Goal: Navigation & Orientation: Go to known website

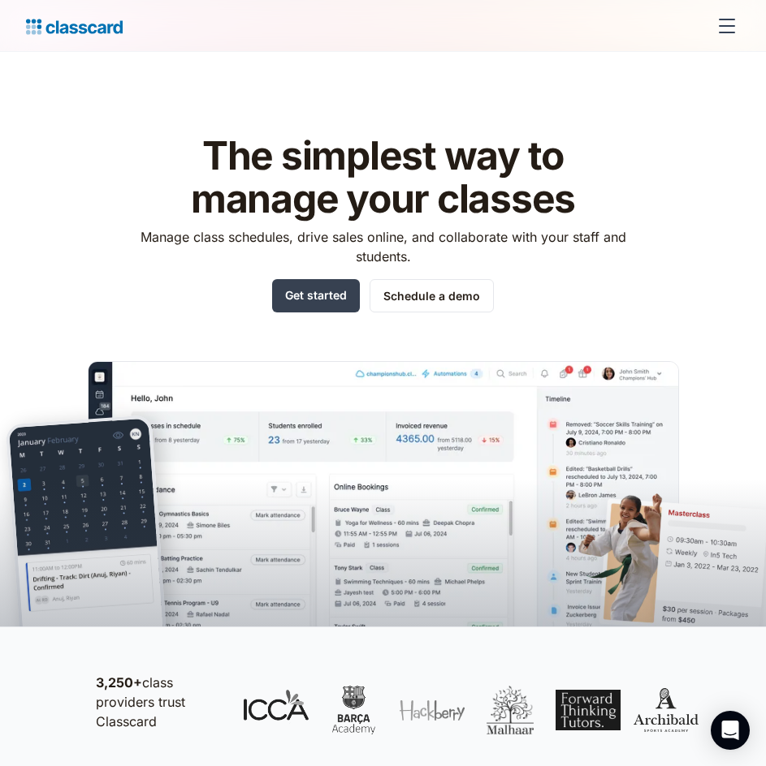
click at [723, 24] on div "menu" at bounding box center [726, 25] width 39 height 39
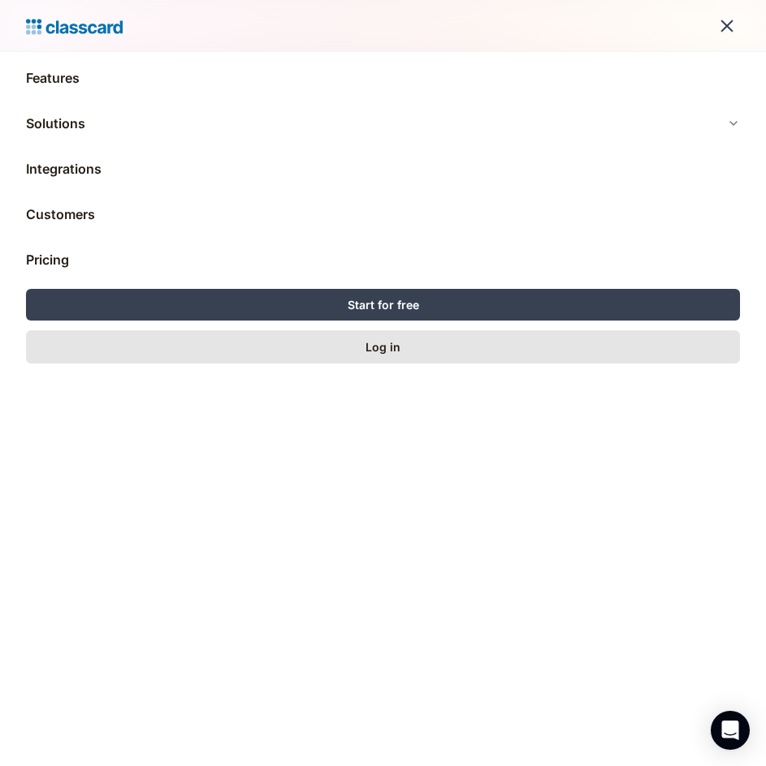
click at [470, 350] on link "Log in" at bounding box center [383, 346] width 714 height 33
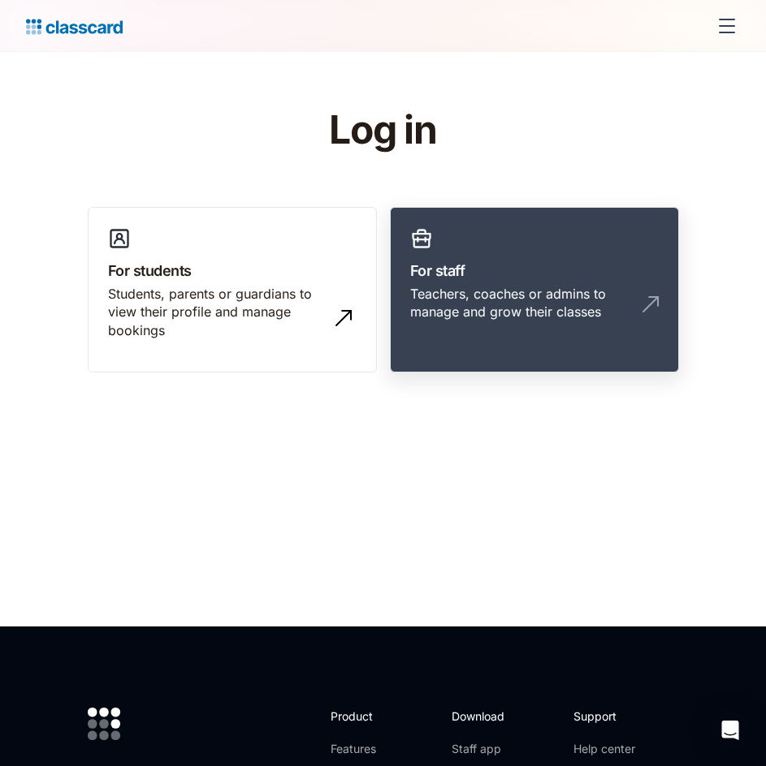
click at [641, 300] on img at bounding box center [650, 304] width 26 height 26
